Goal: Transaction & Acquisition: Purchase product/service

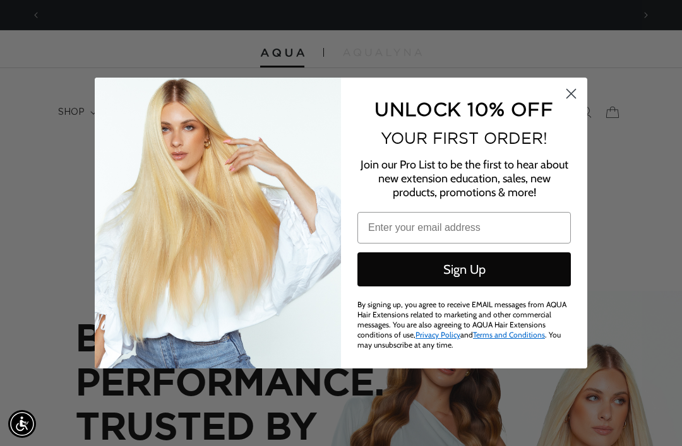
scroll to position [0, 592]
click at [573, 90] on circle "Close dialog" at bounding box center [571, 93] width 21 height 21
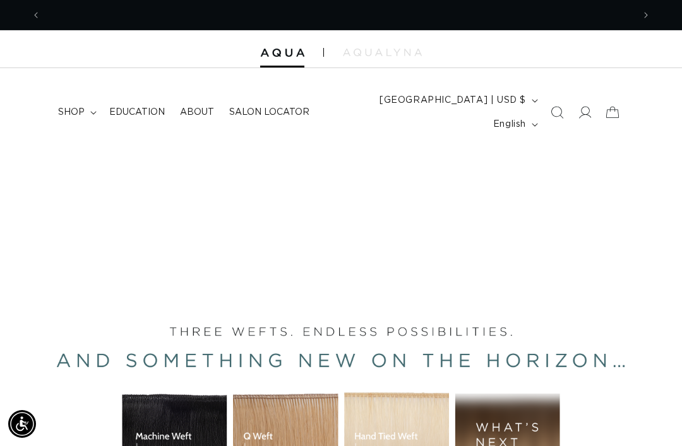
scroll to position [0, 1185]
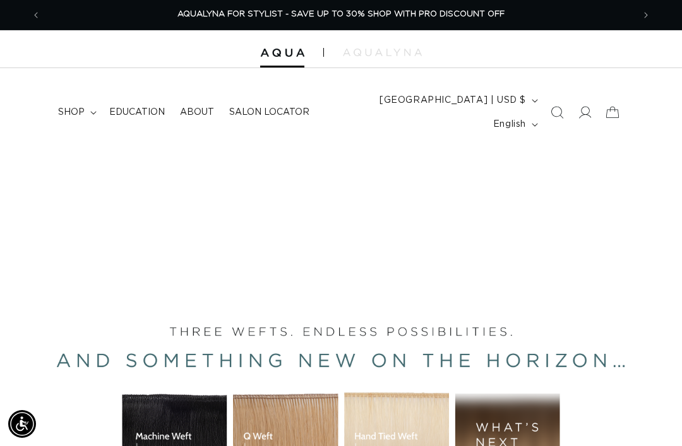
click at [585, 106] on icon at bounding box center [584, 112] width 13 height 13
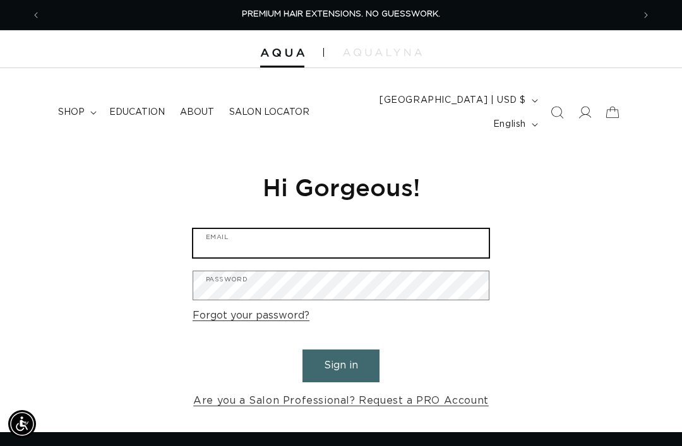
type input "demers.colleen@yahoo.com"
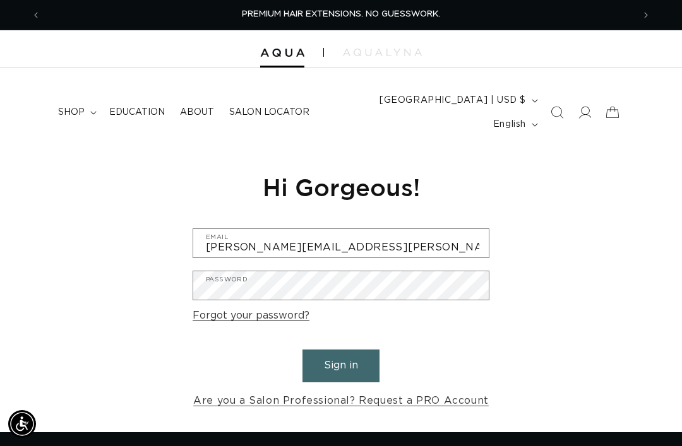
click at [341, 350] on button "Sign in" at bounding box center [340, 366] width 77 height 32
click at [366, 350] on button "Sign in" at bounding box center [340, 366] width 77 height 32
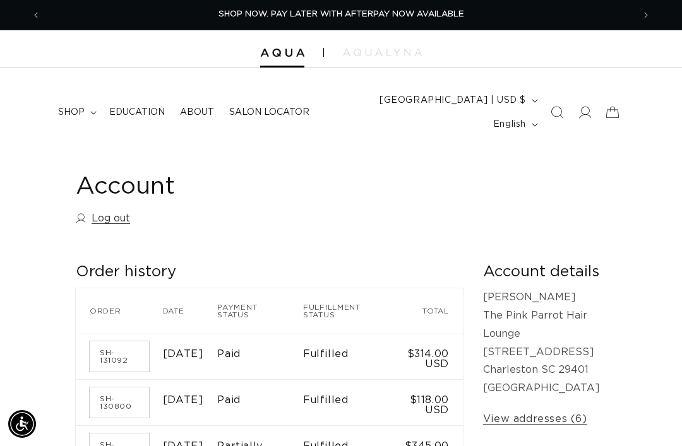
scroll to position [0, 592]
click at [80, 107] on span "shop" at bounding box center [71, 112] width 27 height 11
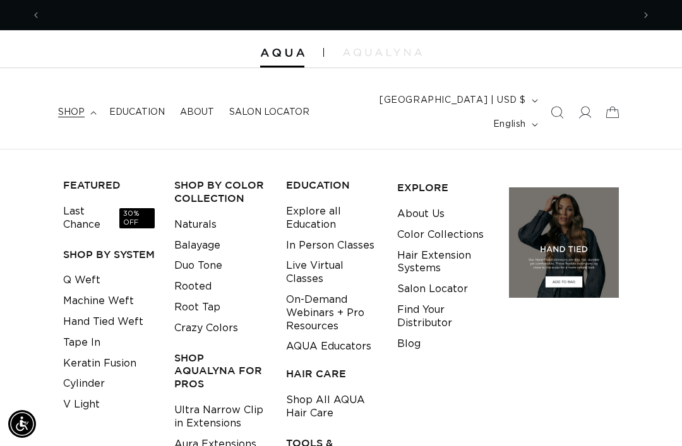
scroll to position [0, 1185]
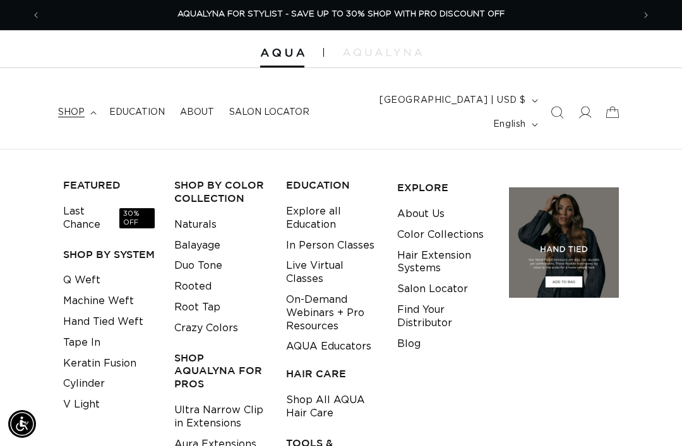
click at [107, 354] on link "Keratin Fusion" at bounding box center [99, 364] width 73 height 21
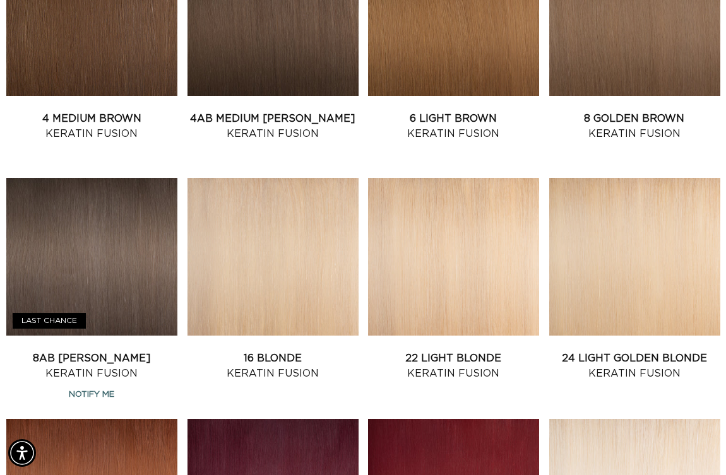
scroll to position [0, 1264]
click at [630, 351] on link "24 Light Golden Blonde Keratin Fusion" at bounding box center [634, 366] width 171 height 30
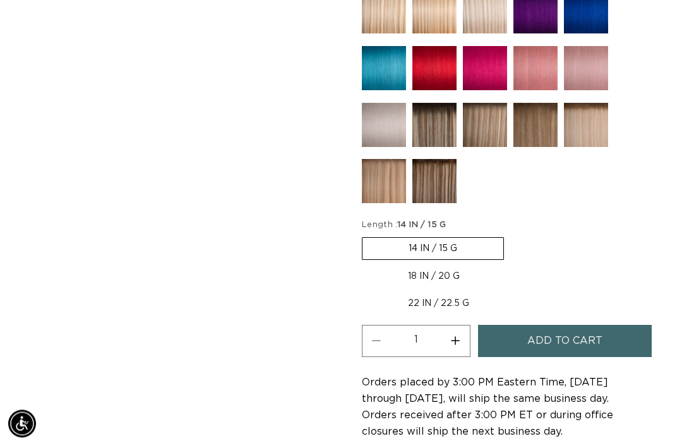
scroll to position [904, 0]
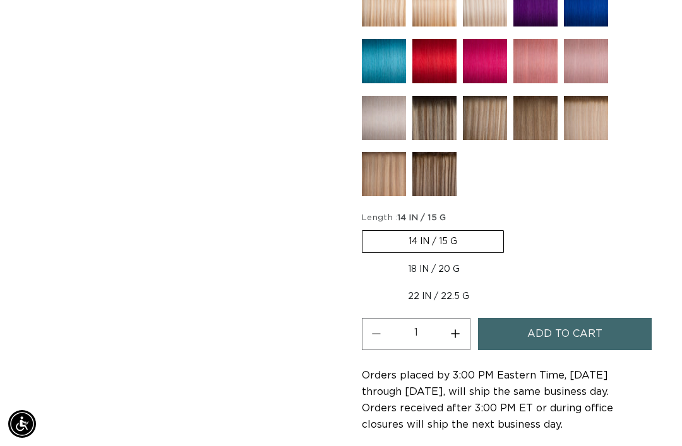
click at [480, 261] on label "18 IN / 20 G Variant sold out or unavailable" at bounding box center [434, 269] width 144 height 21
click at [510, 229] on input "18 IN / 20 G Variant sold out or unavailable" at bounding box center [510, 228] width 1 height 1
radio input "true"
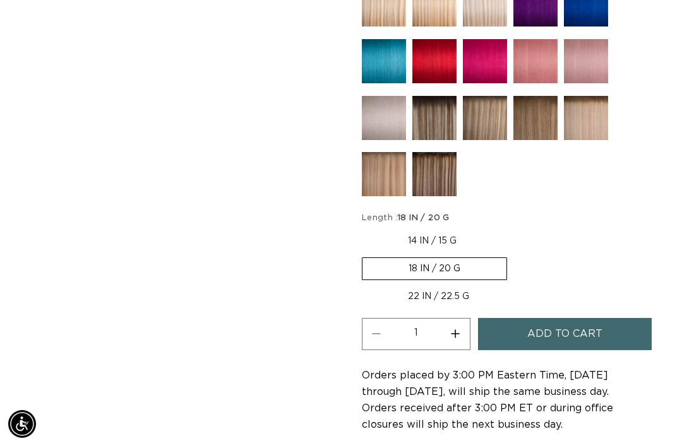
scroll to position [0, 1185]
click at [594, 323] on span "Add to cart" at bounding box center [564, 334] width 75 height 32
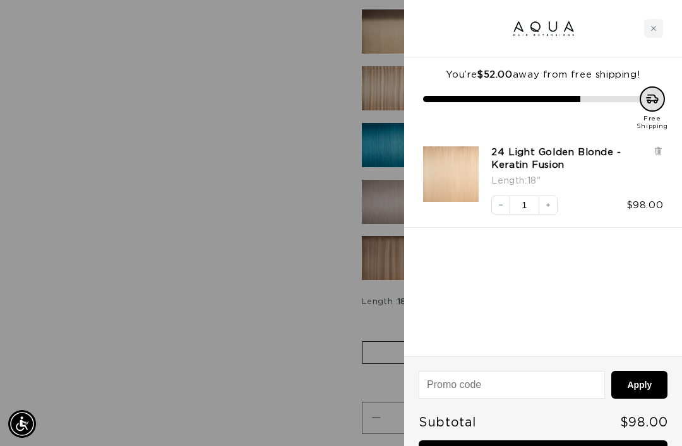
scroll to position [816, 0]
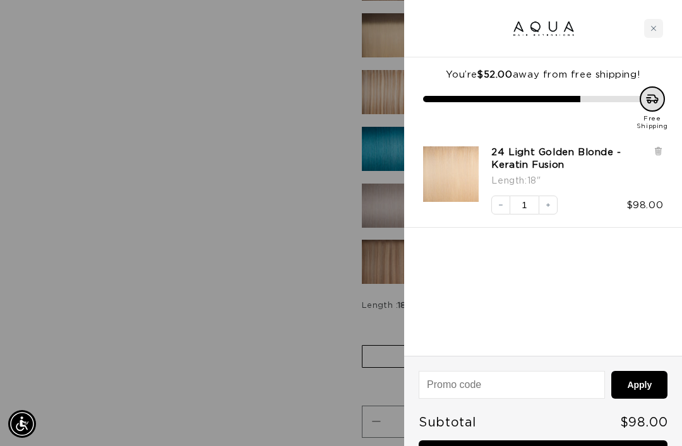
click at [121, 255] on div at bounding box center [341, 223] width 682 height 446
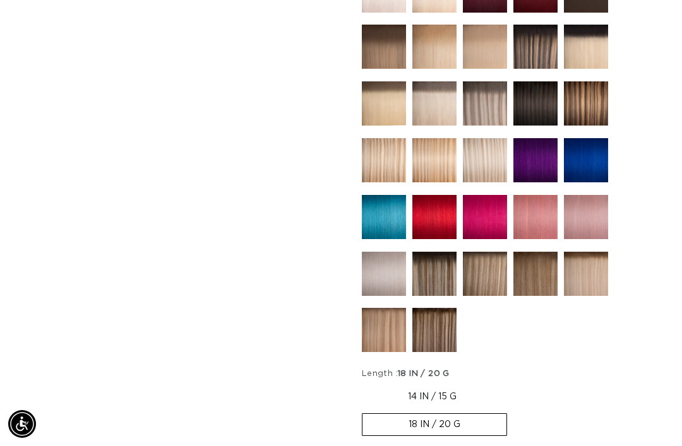
scroll to position [747, 0]
click at [385, 273] on img at bounding box center [384, 275] width 44 height 44
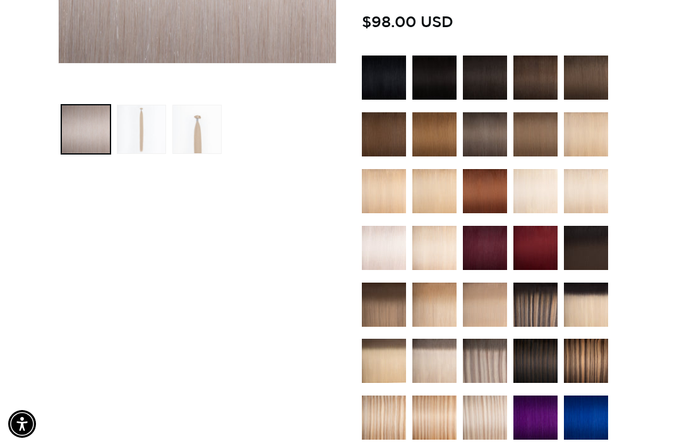
scroll to position [0, 592]
click at [389, 226] on img at bounding box center [384, 248] width 44 height 44
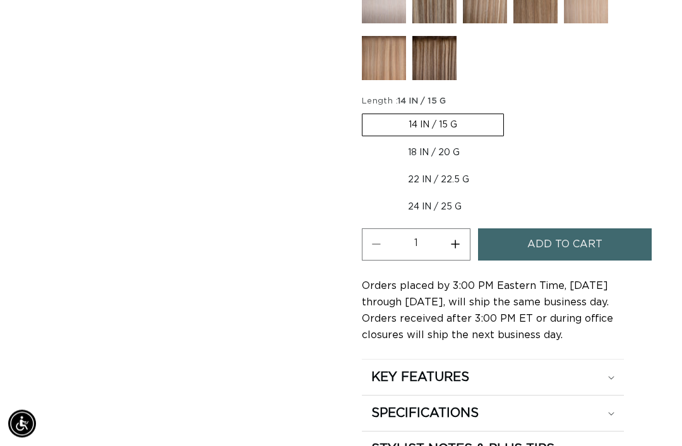
scroll to position [944, 0]
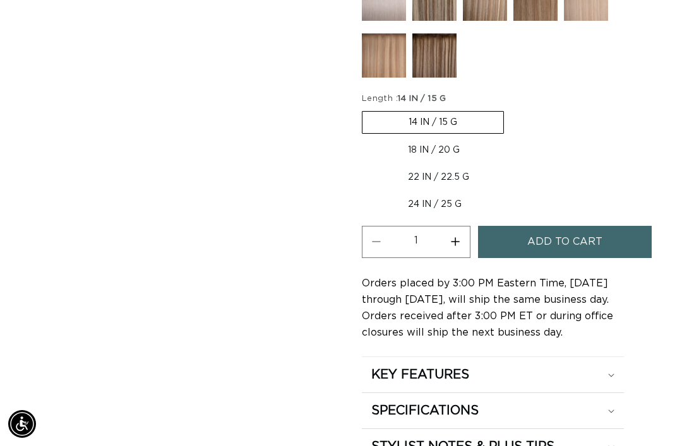
click at [477, 142] on label "18 IN / 20 G Variant sold out or unavailable" at bounding box center [434, 150] width 144 height 21
click at [510, 109] on input "18 IN / 20 G Variant sold out or unavailable" at bounding box center [510, 109] width 1 height 1
radio input "true"
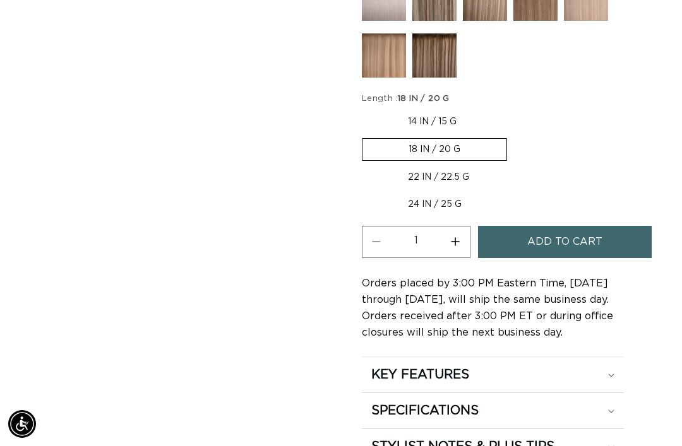
scroll to position [0, 1185]
click at [464, 234] on button "Increase quantity for 62 Icy Blonde - Keratin Fusion" at bounding box center [455, 242] width 28 height 32
type input "2"
click at [561, 232] on span "Add to cart" at bounding box center [564, 242] width 75 height 32
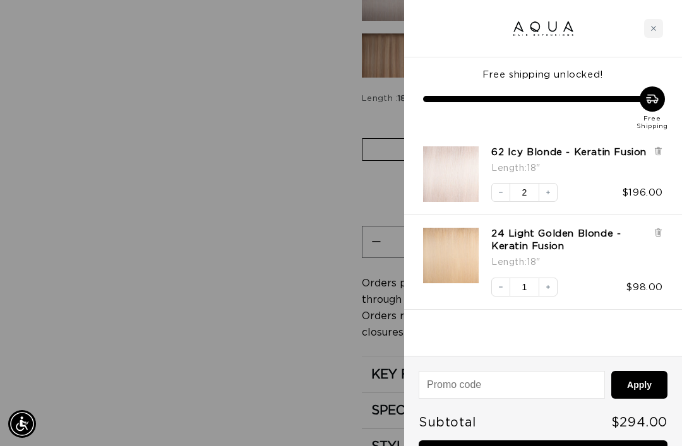
click at [556, 294] on button "Increase quantity" at bounding box center [548, 287] width 19 height 19
